Goal: Connect with others: Participate in discussion

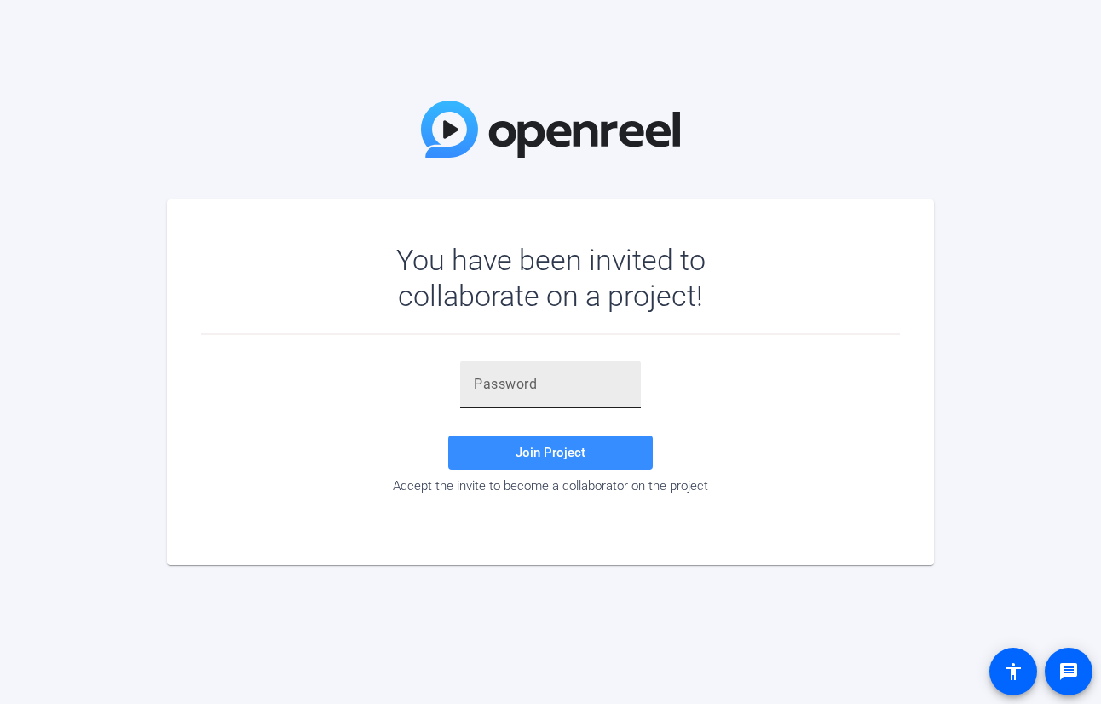
click at [534, 394] on input "text" at bounding box center [550, 384] width 153 height 20
paste input "4dg%OK"
type input "4dg%OK"
click at [532, 461] on span at bounding box center [550, 452] width 205 height 41
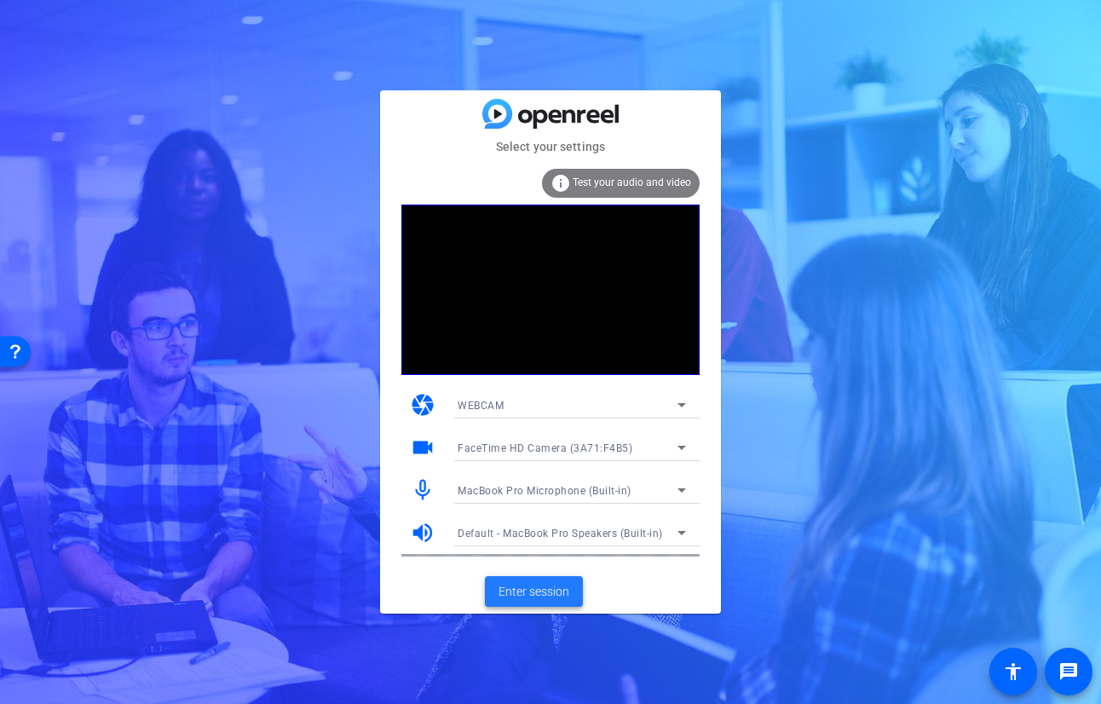
click at [549, 593] on span "Enter session" at bounding box center [534, 592] width 71 height 18
